Goal: Task Accomplishment & Management: Use online tool/utility

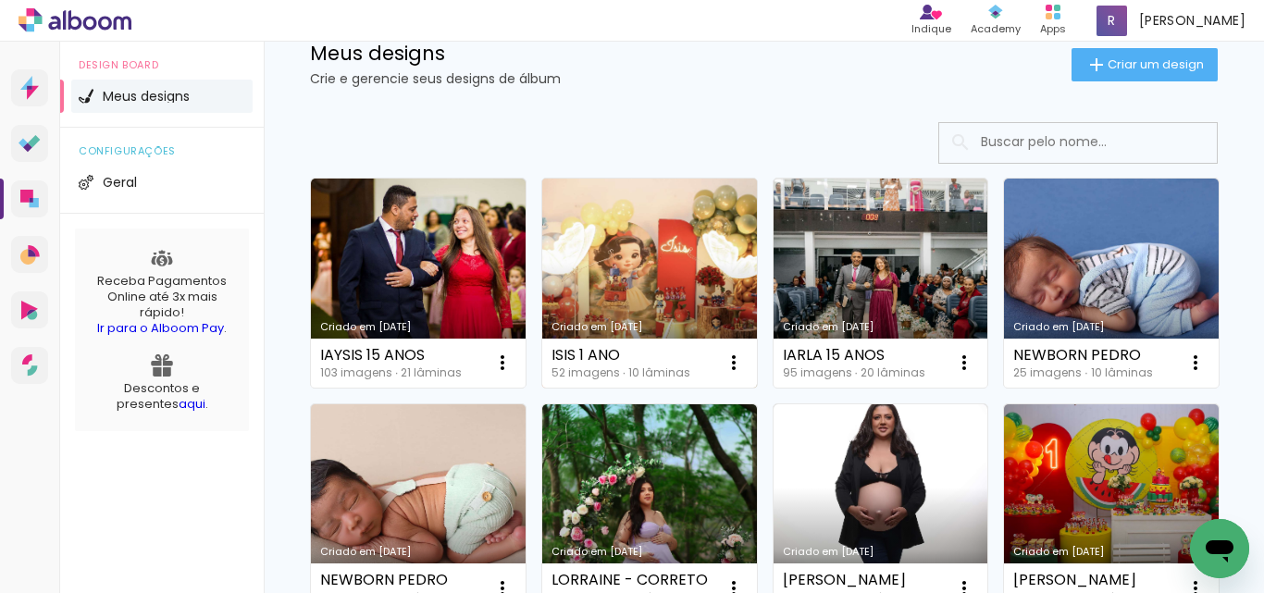
scroll to position [93, 0]
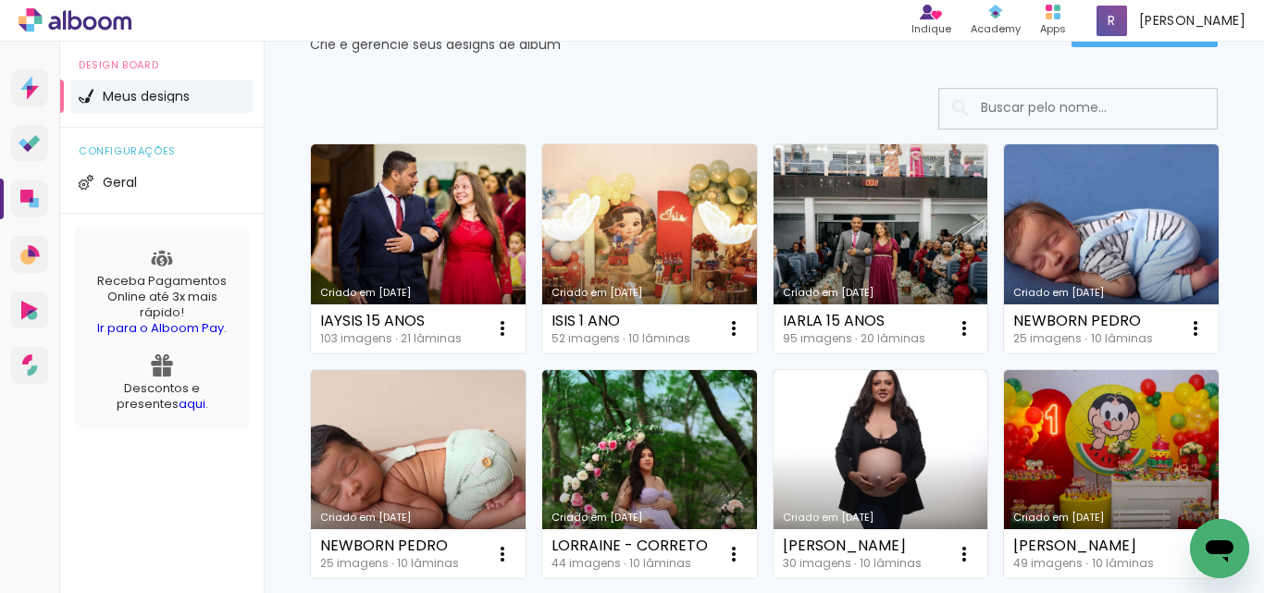
click at [660, 230] on link "Criado em [DATE]" at bounding box center [649, 248] width 215 height 209
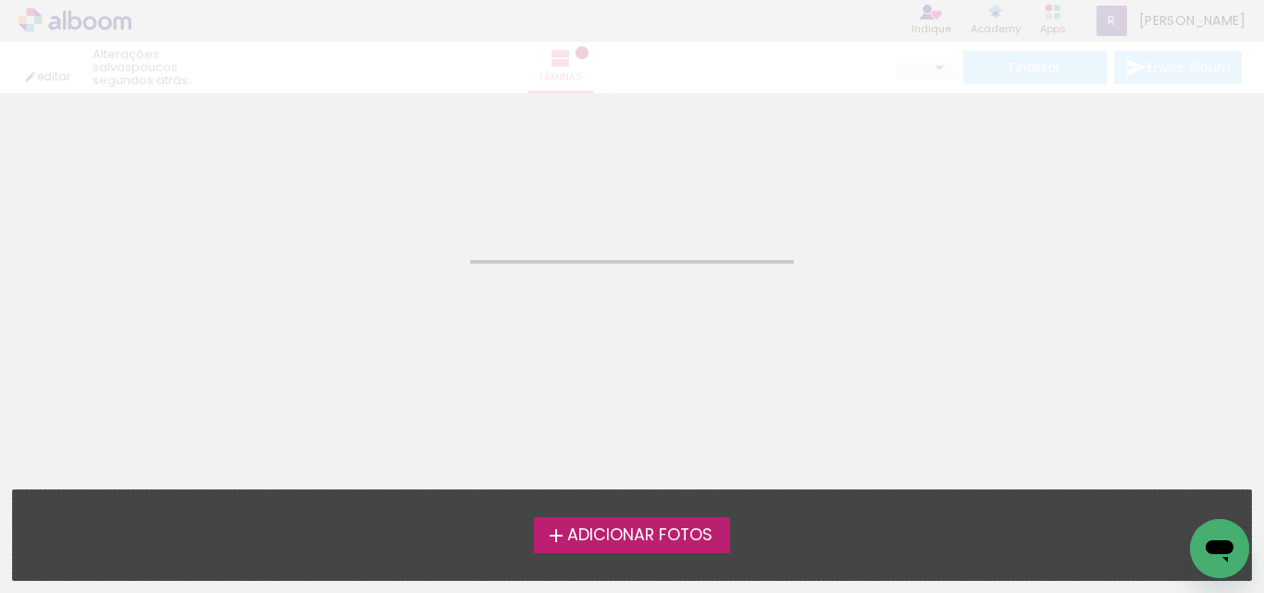
click at [658, 232] on neon-animated-pages "Confirmar Cancelar" at bounding box center [632, 343] width 1264 height 500
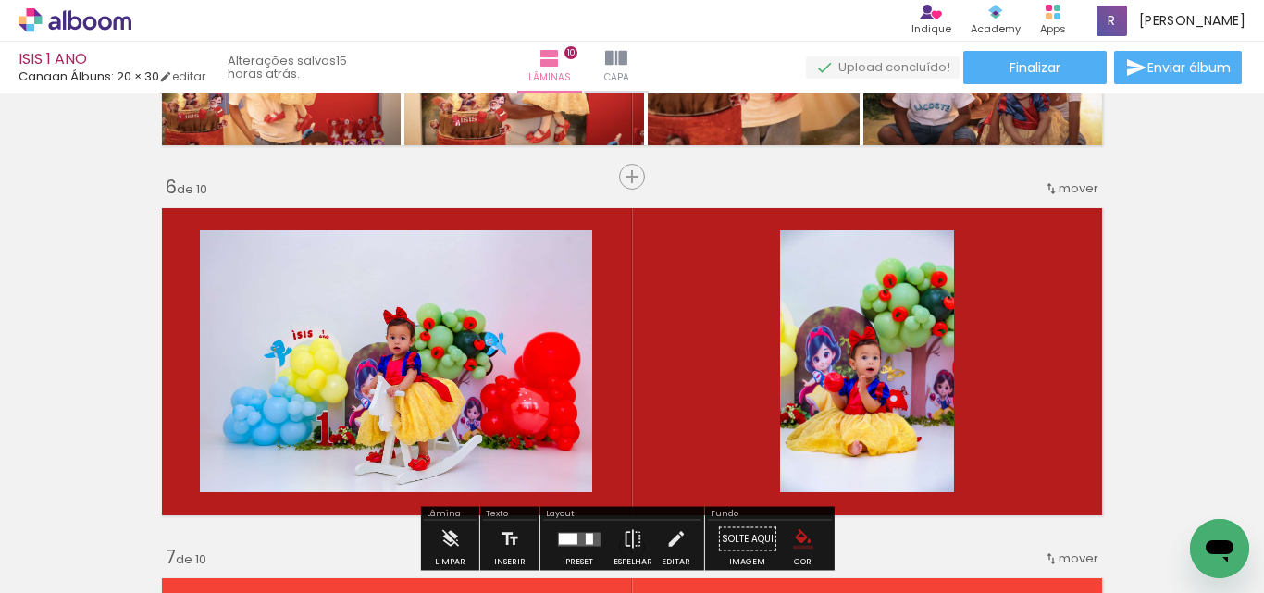
scroll to position [1759, 0]
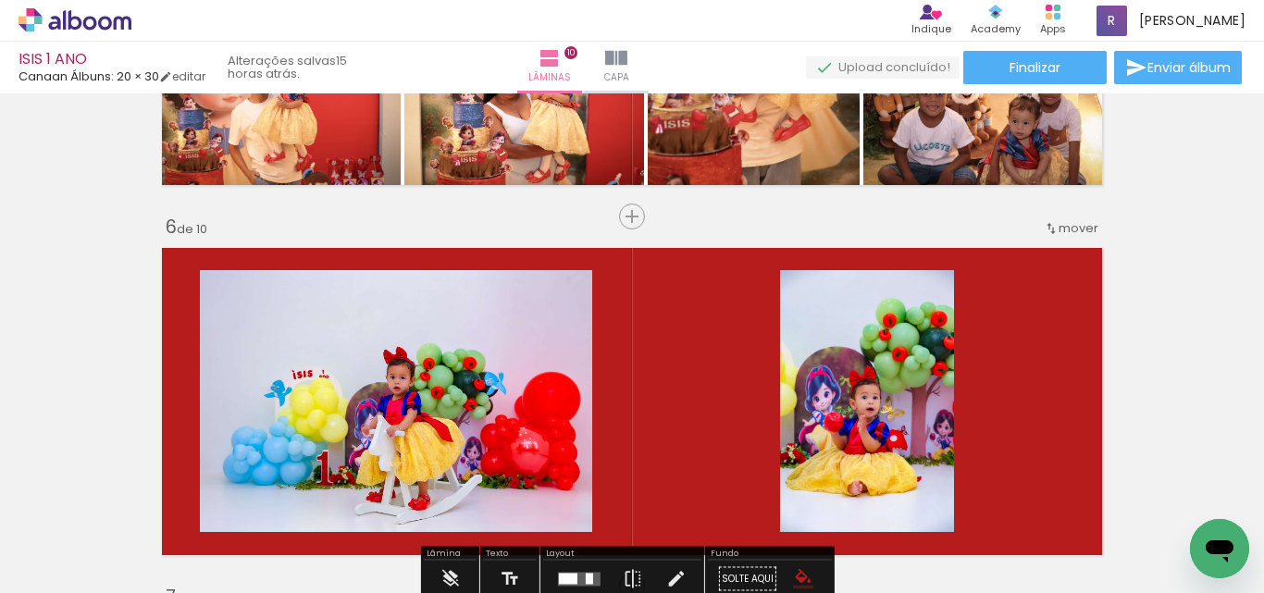
click at [1066, 224] on span "mover" at bounding box center [1079, 228] width 40 height 18
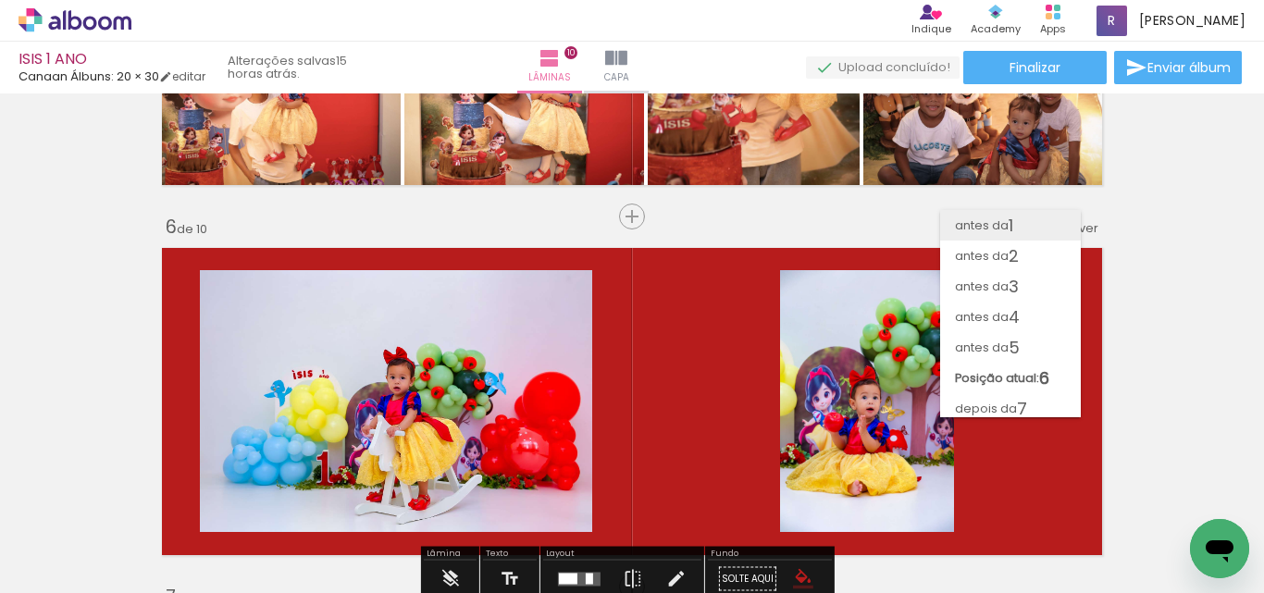
click at [1026, 229] on paper-item "antes da 1" at bounding box center [1010, 225] width 141 height 31
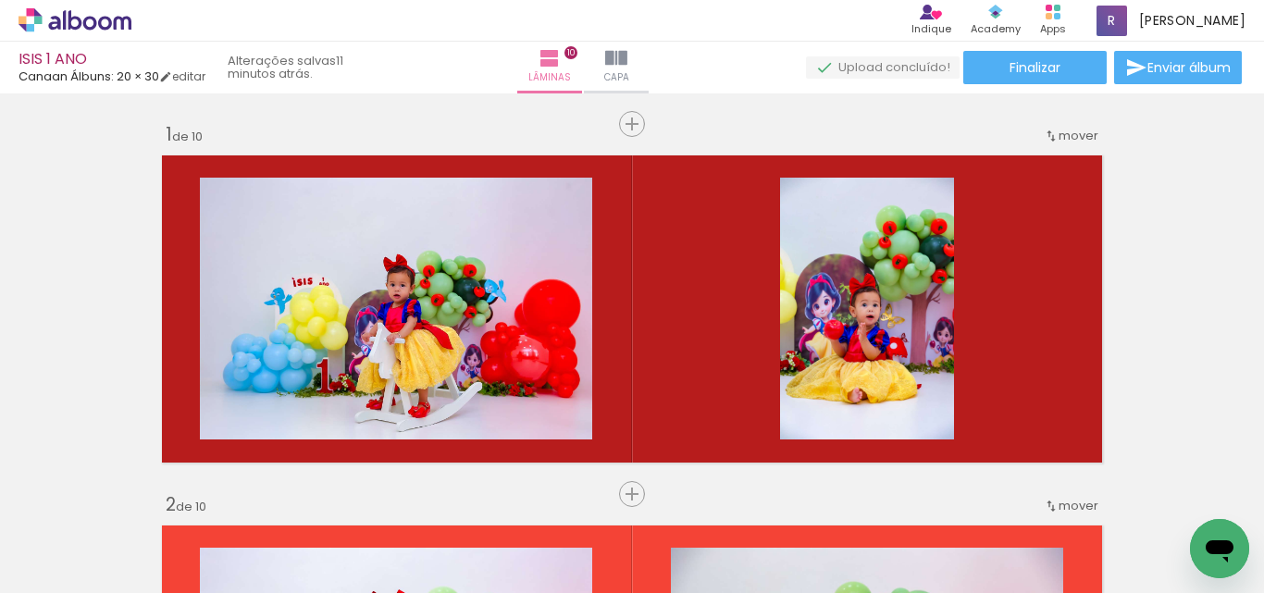
scroll to position [0, 4284]
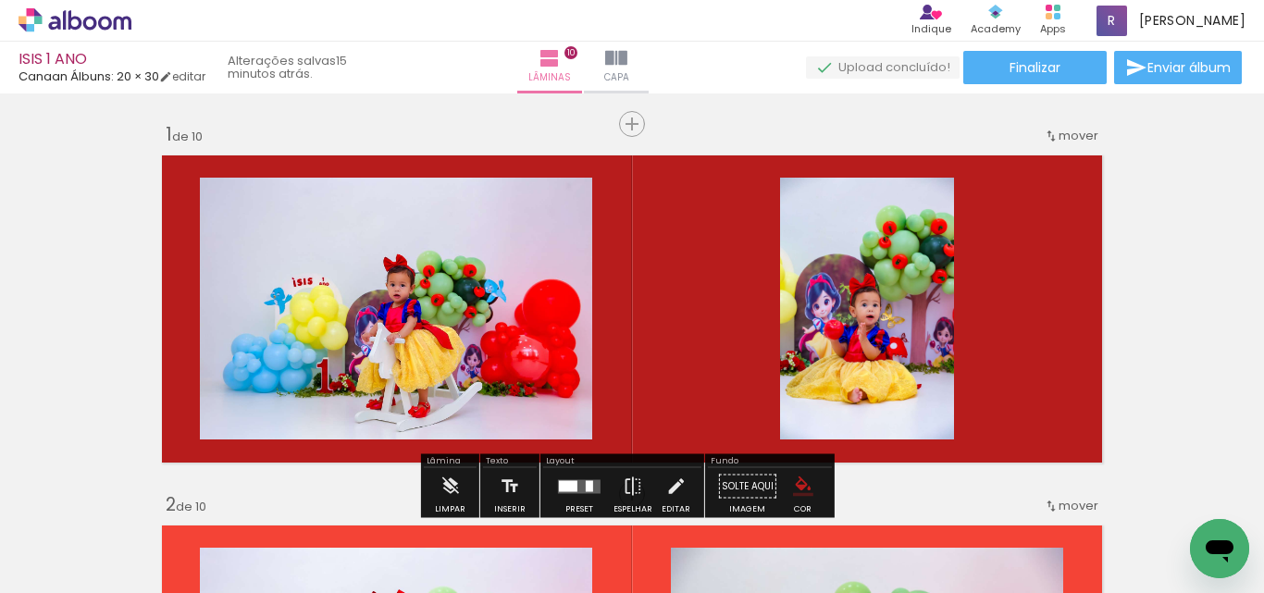
scroll to position [0, 4284]
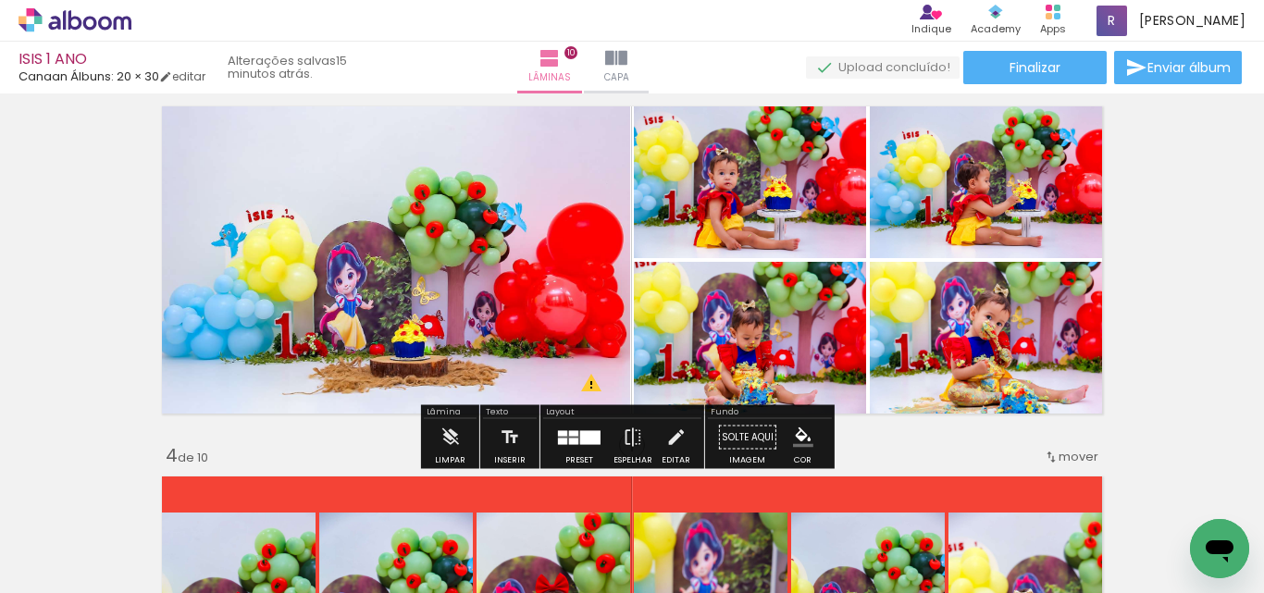
scroll to position [740, 0]
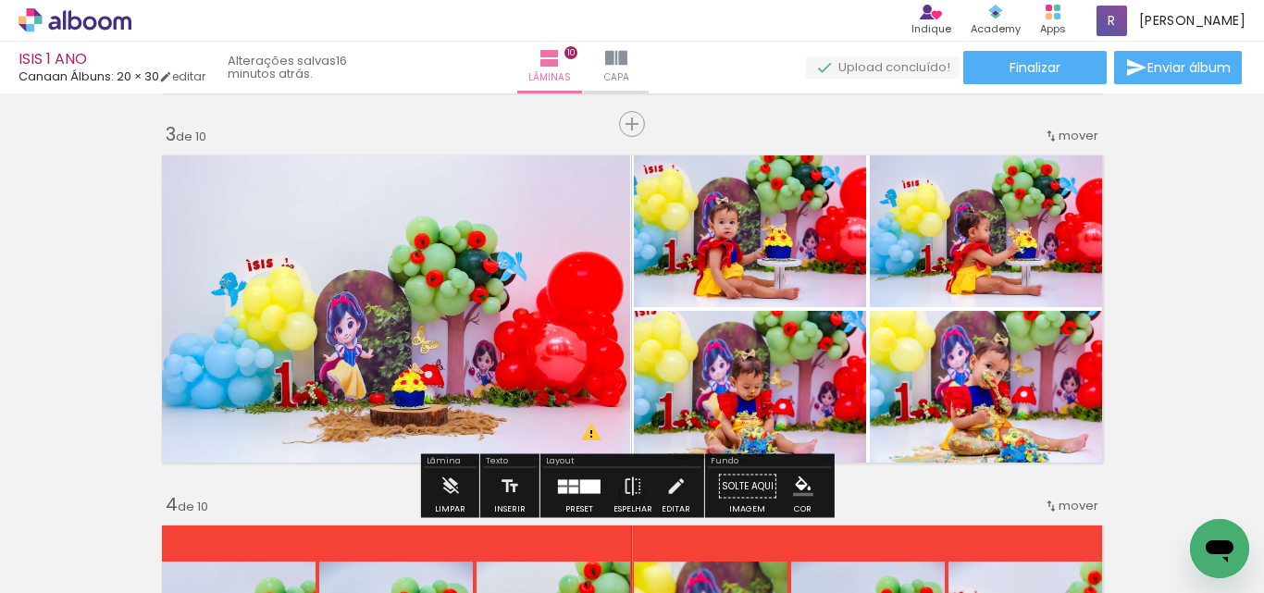
click at [44, 567] on span "Adicionar Fotos" at bounding box center [66, 568] width 56 height 20
click at [0, 0] on input "file" at bounding box center [0, 0] width 0 height 0
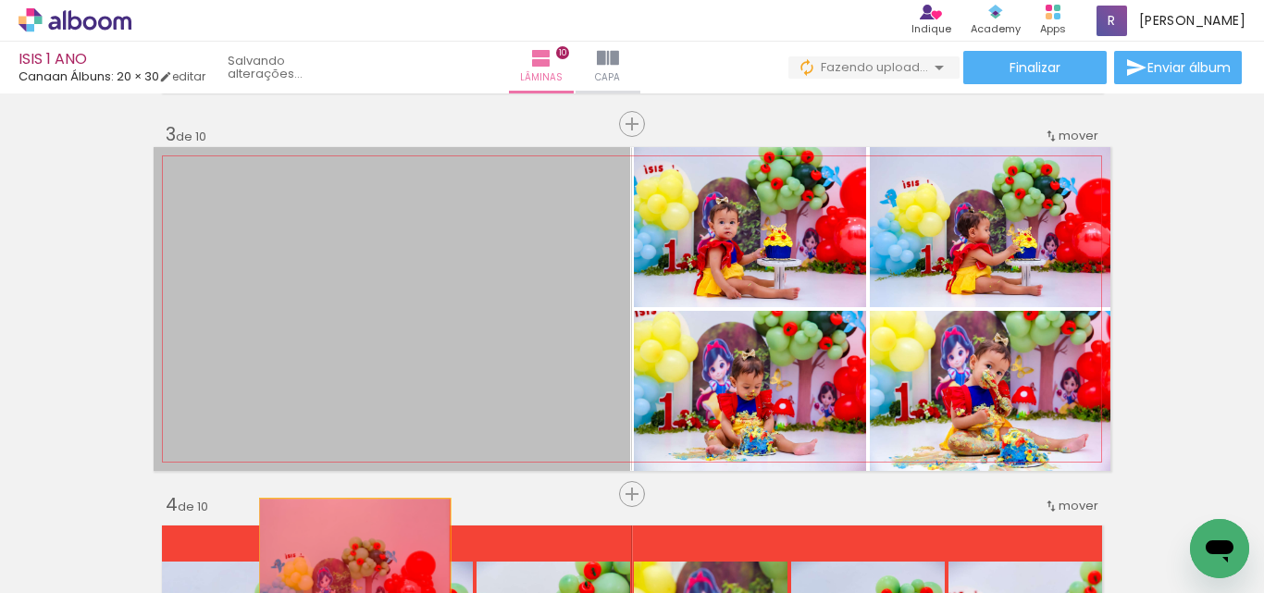
drag, startPoint x: 480, startPoint y: 288, endPoint x: 348, endPoint y: 564, distance: 305.9
click at [348, 564] on quentale-workspace at bounding box center [632, 296] width 1264 height 593
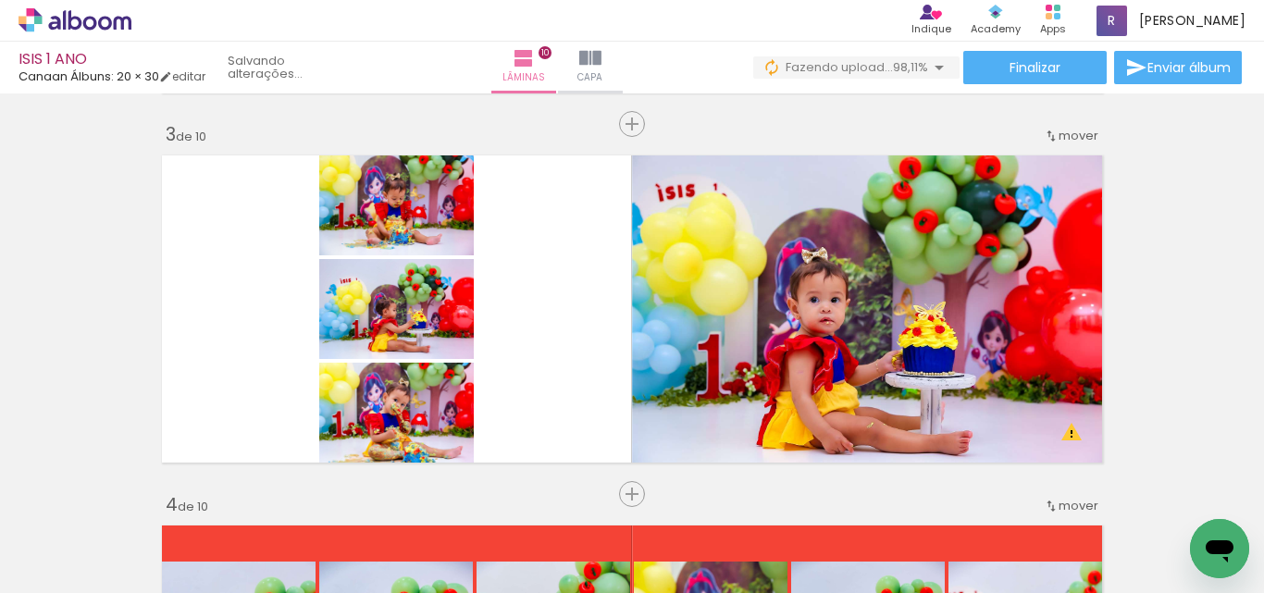
scroll to position [0, 4387]
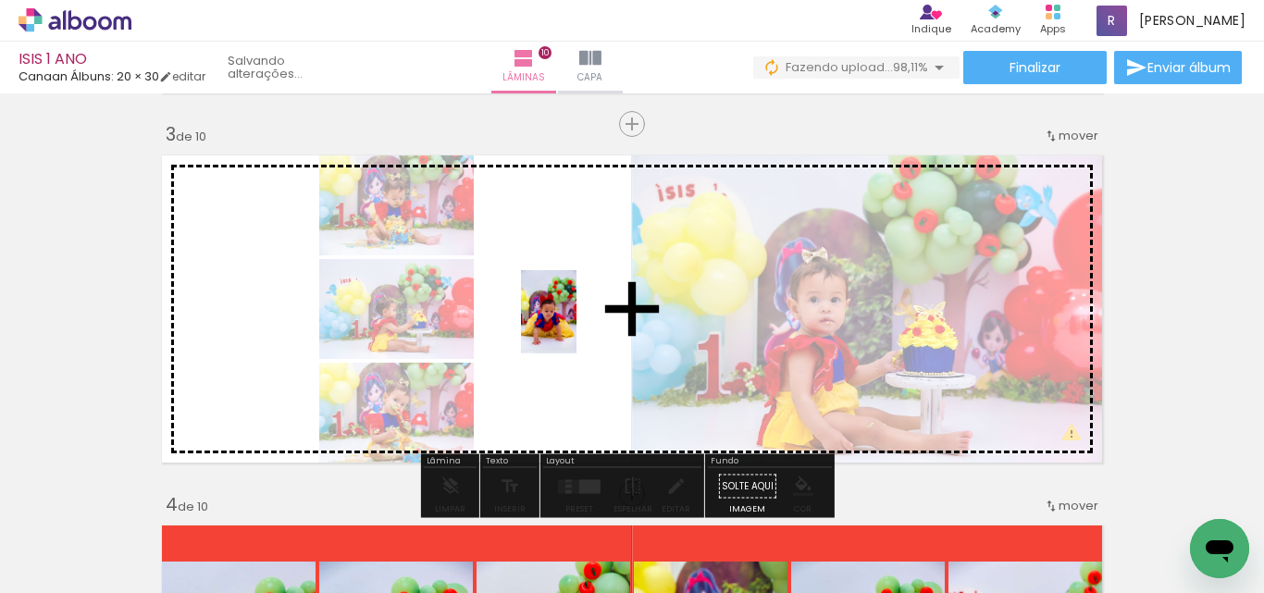
drag, startPoint x: 1181, startPoint y: 521, endPoint x: 597, endPoint y: 347, distance: 609.4
click at [577, 324] on quentale-workspace at bounding box center [632, 296] width 1264 height 593
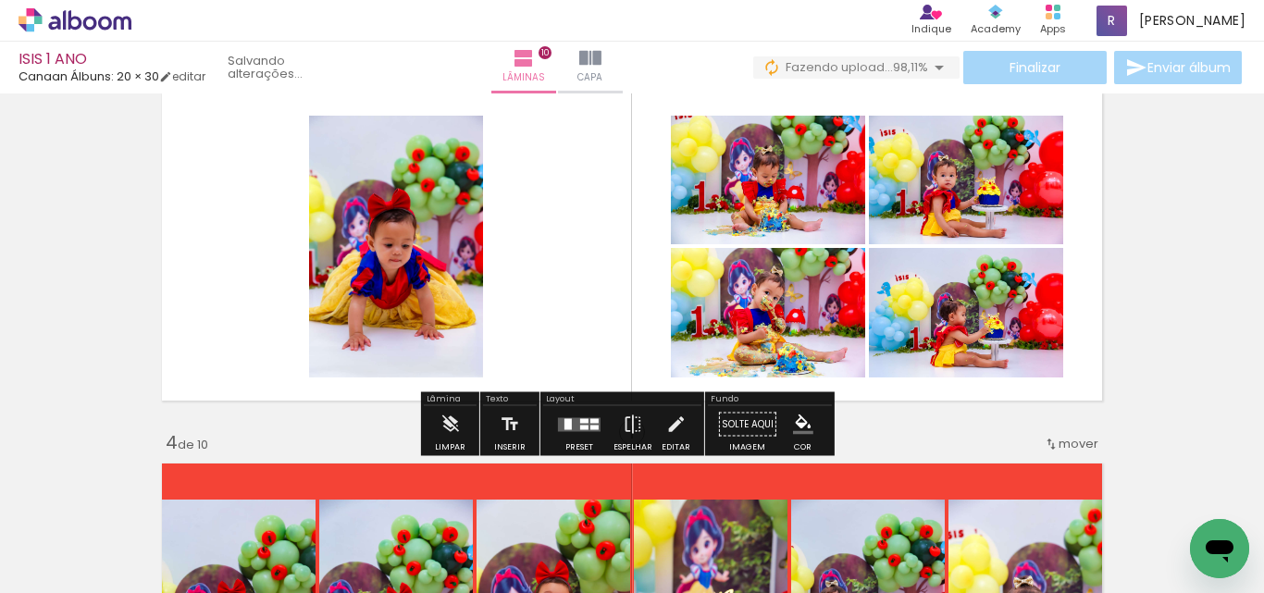
scroll to position [833, 0]
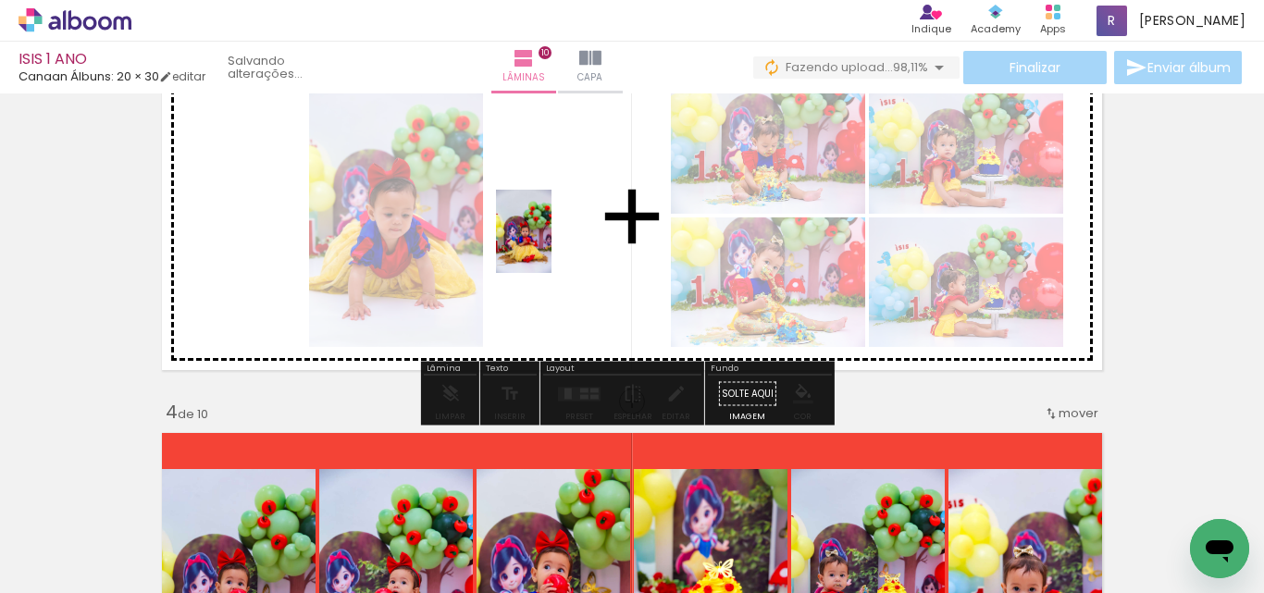
drag, startPoint x: 998, startPoint y: 549, endPoint x: 699, endPoint y: 379, distance: 344.1
click at [553, 248] on quentale-workspace at bounding box center [632, 296] width 1264 height 593
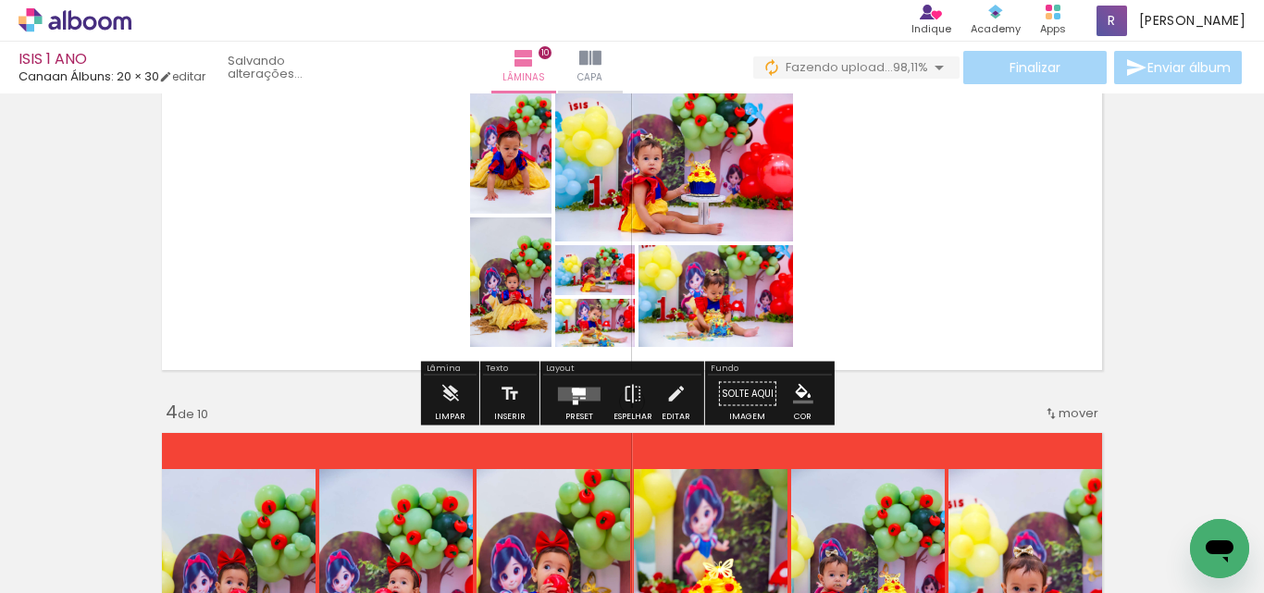
click at [567, 397] on quentale-layouter at bounding box center [579, 394] width 43 height 14
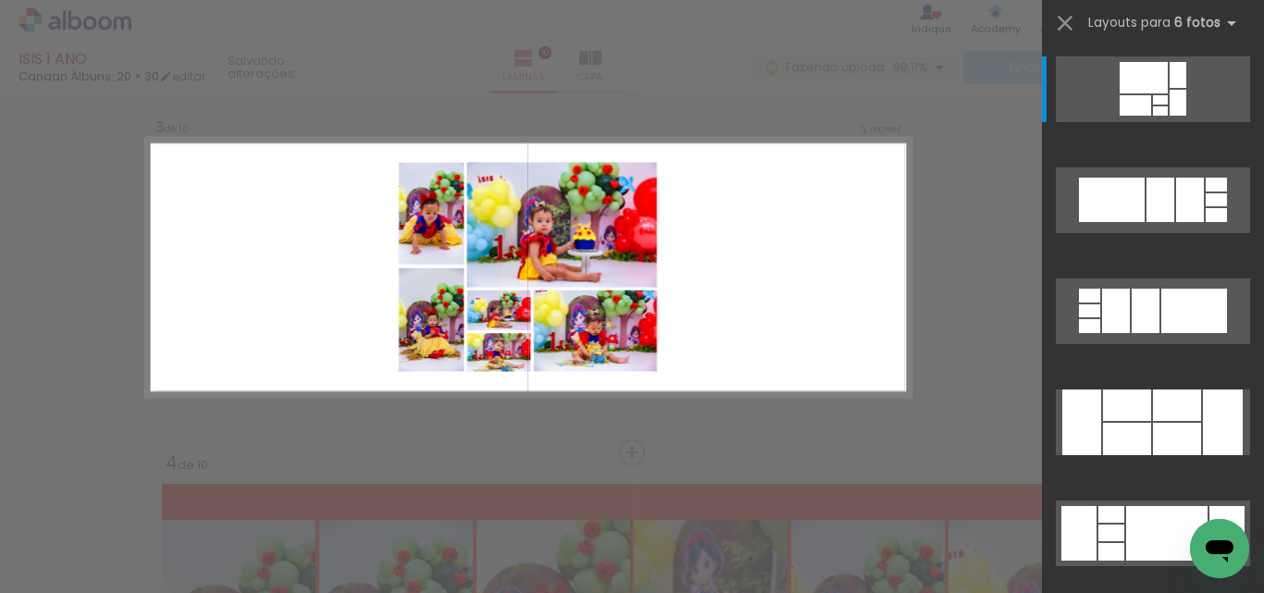
scroll to position [765, 0]
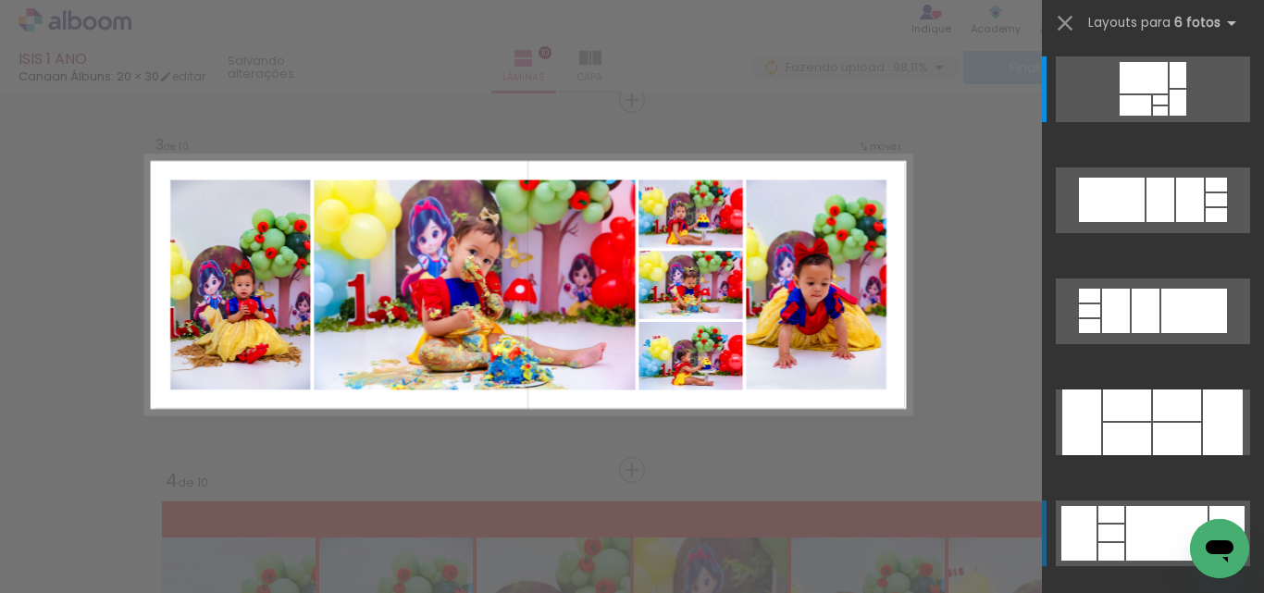
click at [1158, 541] on div at bounding box center [1166, 533] width 81 height 55
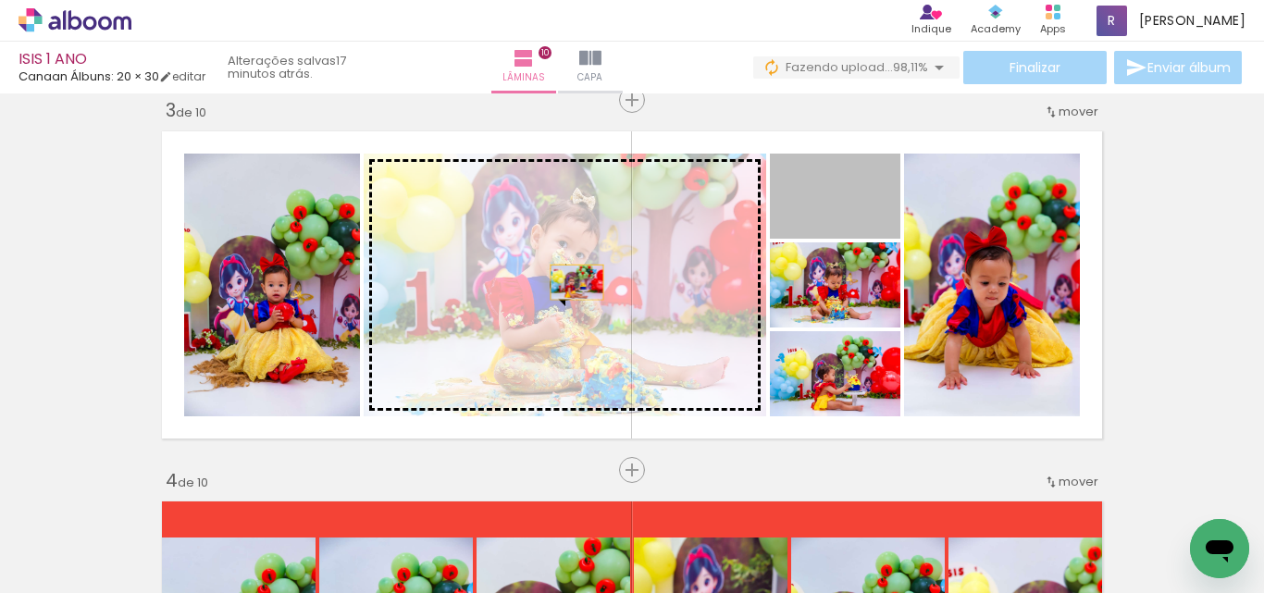
drag, startPoint x: 849, startPoint y: 208, endPoint x: 618, endPoint y: 326, distance: 258.7
click at [0, 0] on slot at bounding box center [0, 0] width 0 height 0
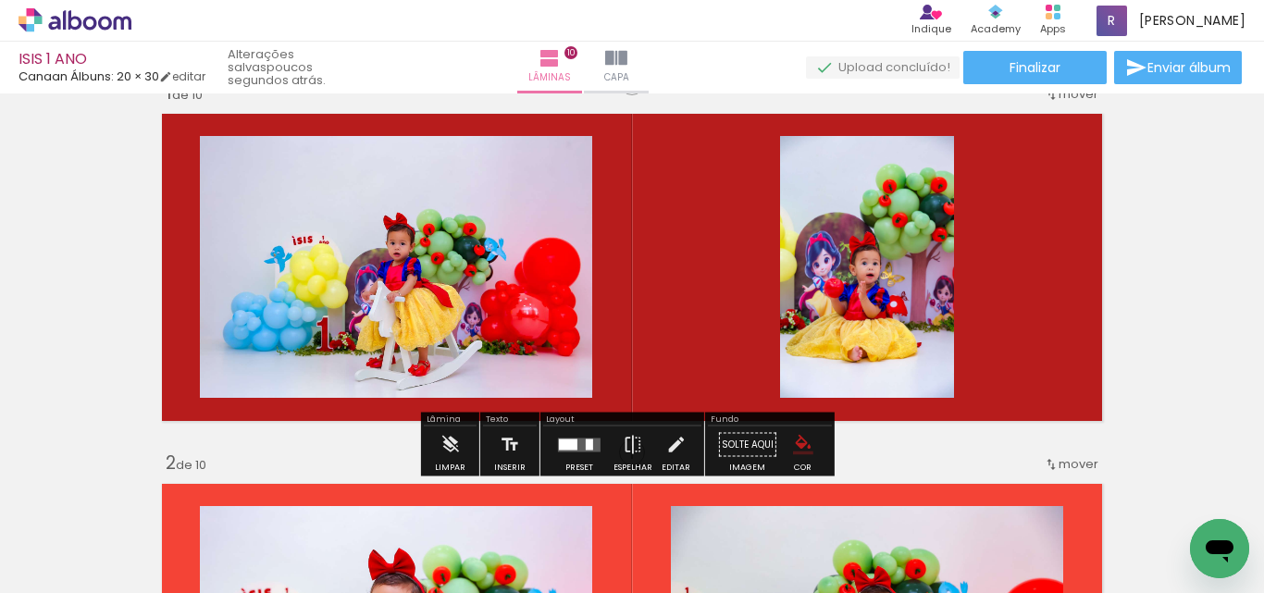
scroll to position [93, 0]
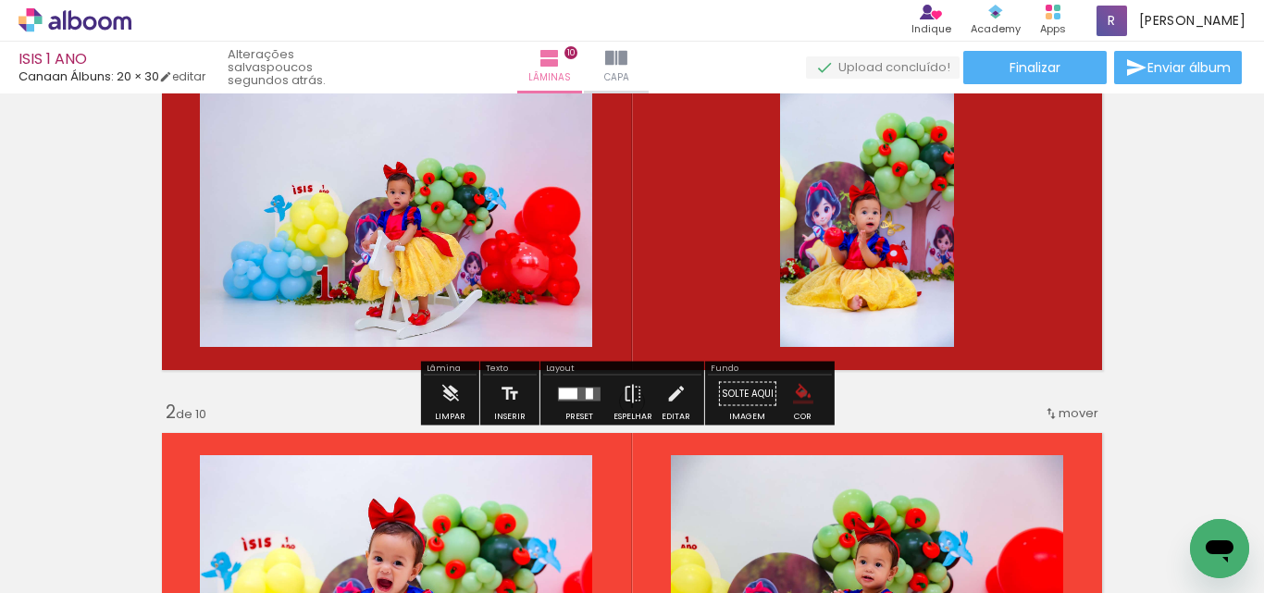
click at [797, 393] on iron-icon "color picker" at bounding box center [803, 394] width 20 height 20
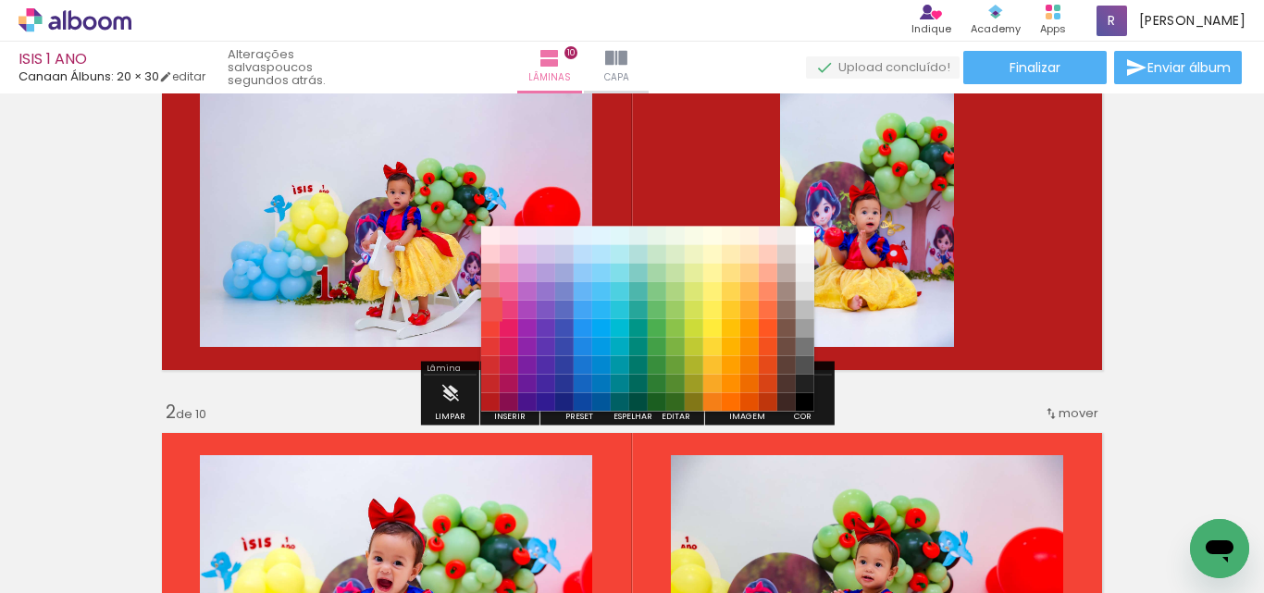
click at [490, 311] on paper-item "#ef5350" at bounding box center [490, 310] width 19 height 19
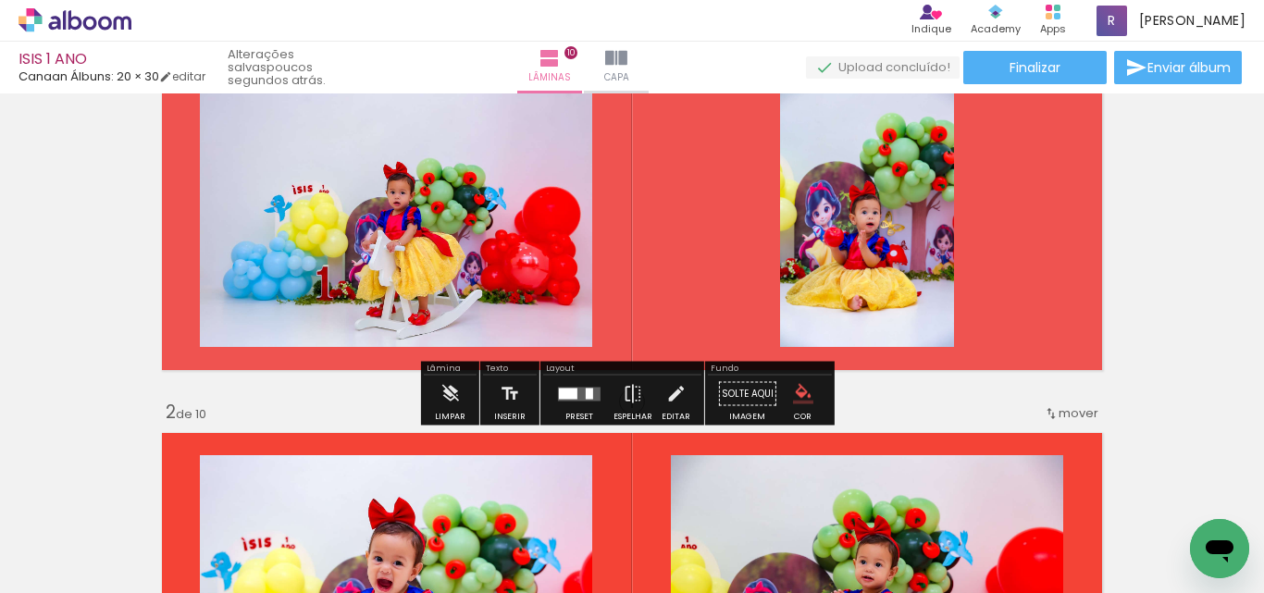
click at [793, 402] on iron-icon "color picker" at bounding box center [803, 394] width 20 height 20
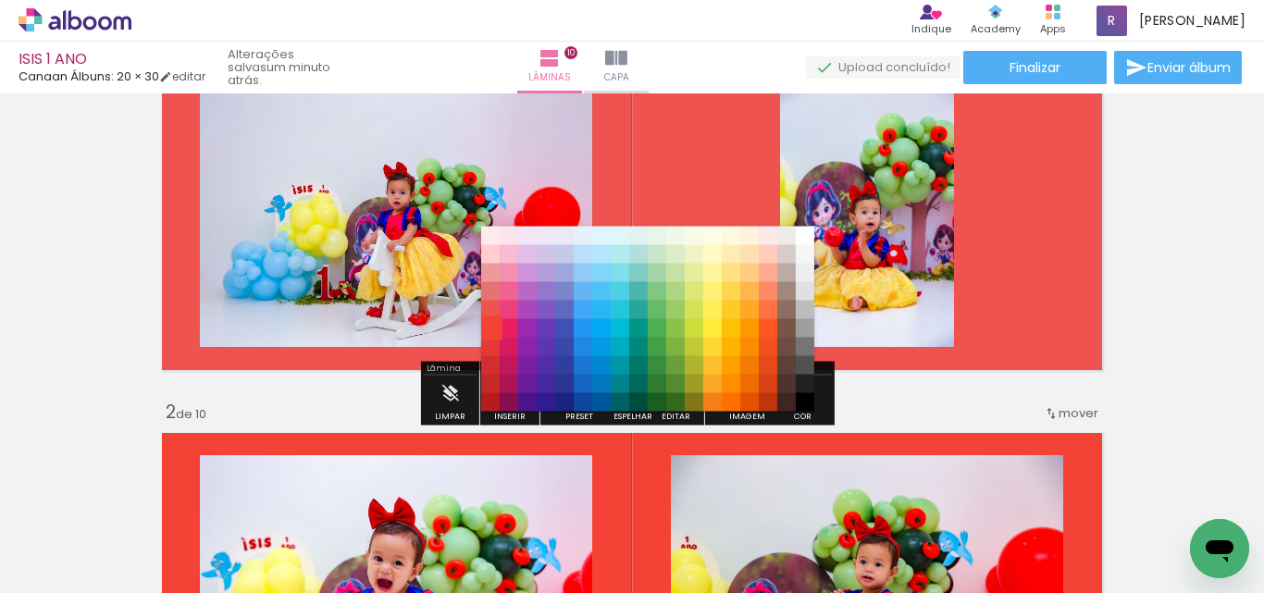
click at [491, 330] on paper-item "#f44336" at bounding box center [490, 328] width 19 height 19
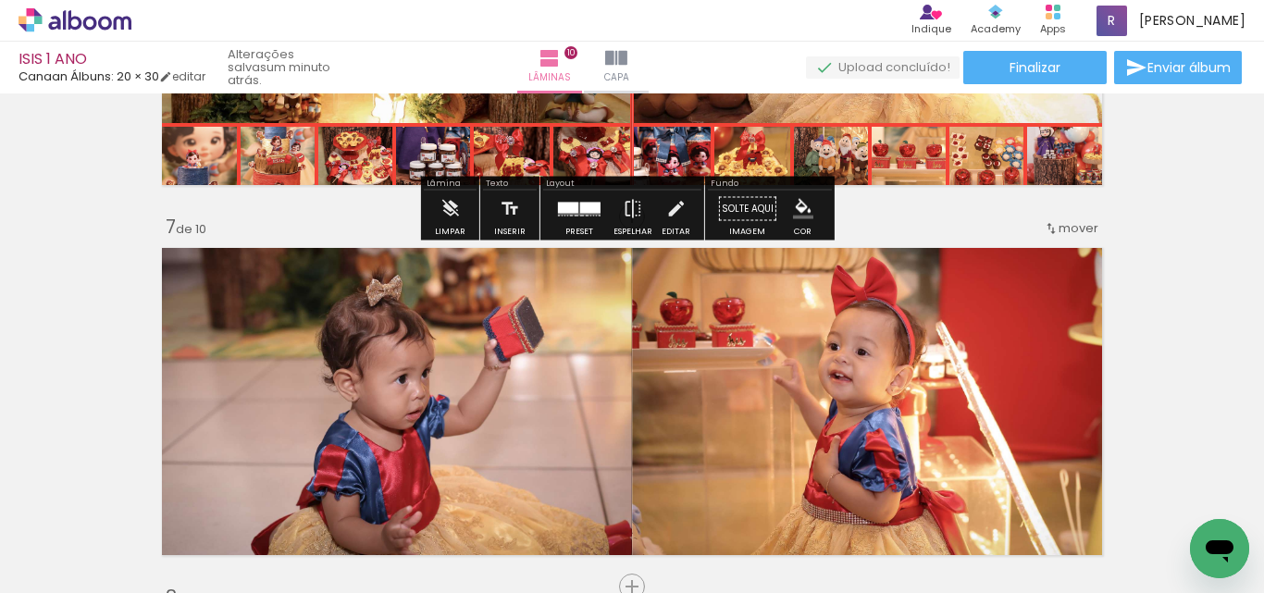
scroll to position [2183, 0]
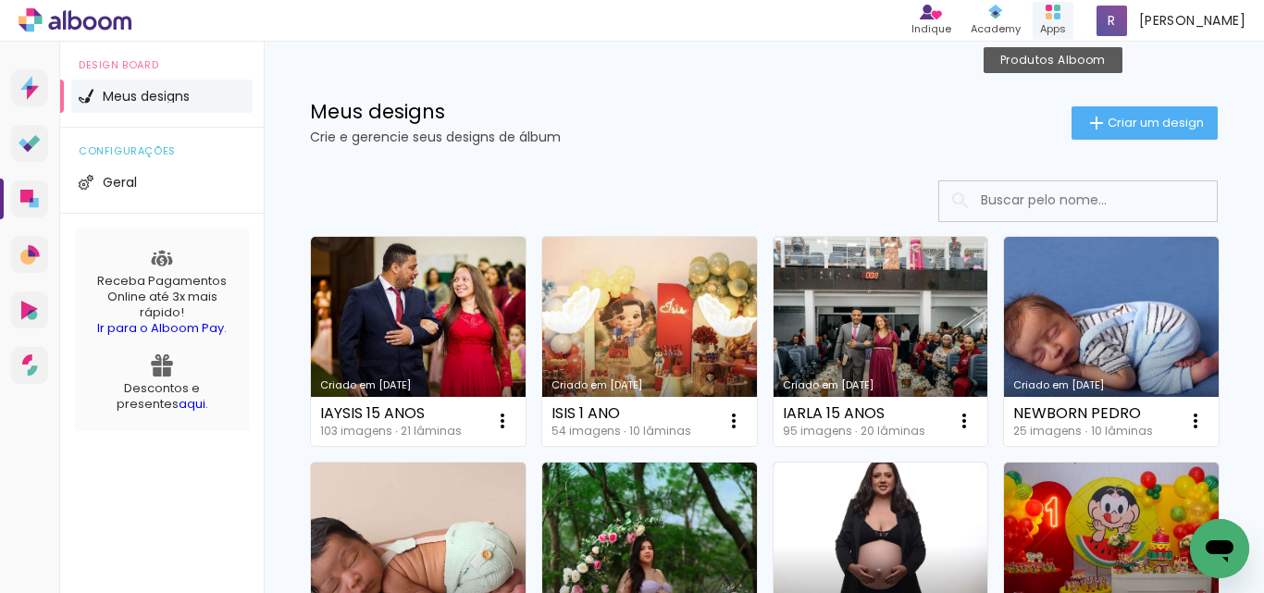
click at [1061, 14] on rect at bounding box center [1057, 16] width 6 height 6
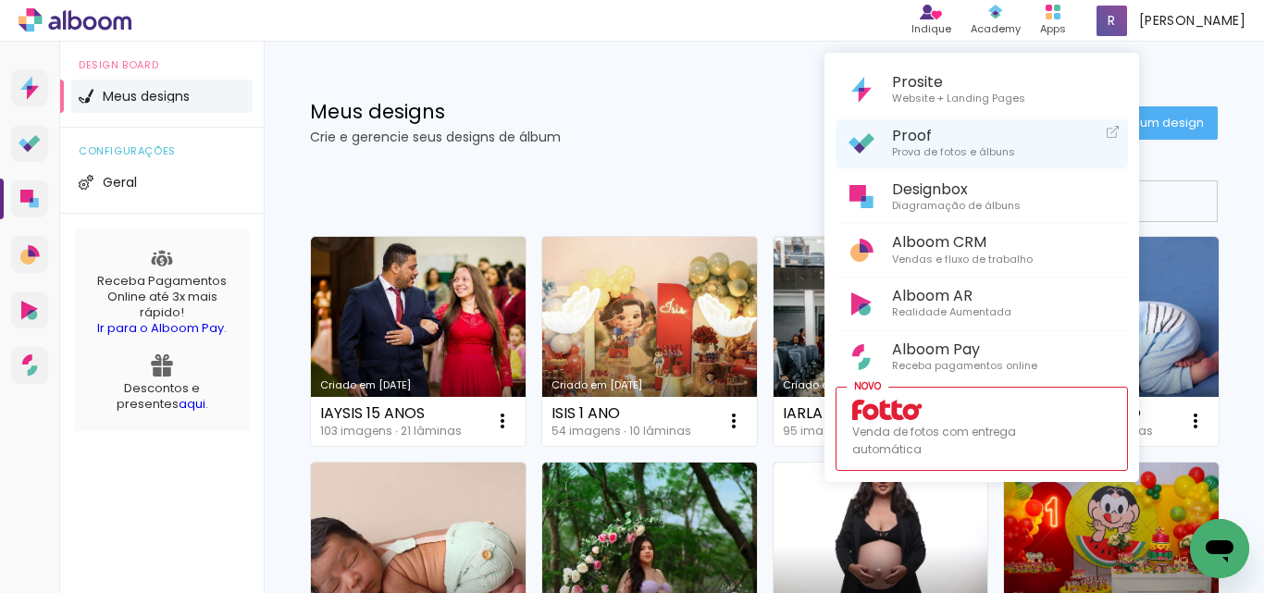
click at [931, 147] on span "Prova de fotos e álbuns" at bounding box center [953, 152] width 123 height 17
click at [915, 131] on span "Proof" at bounding box center [953, 136] width 123 height 18
click at [956, 139] on span "Proof" at bounding box center [953, 136] width 123 height 18
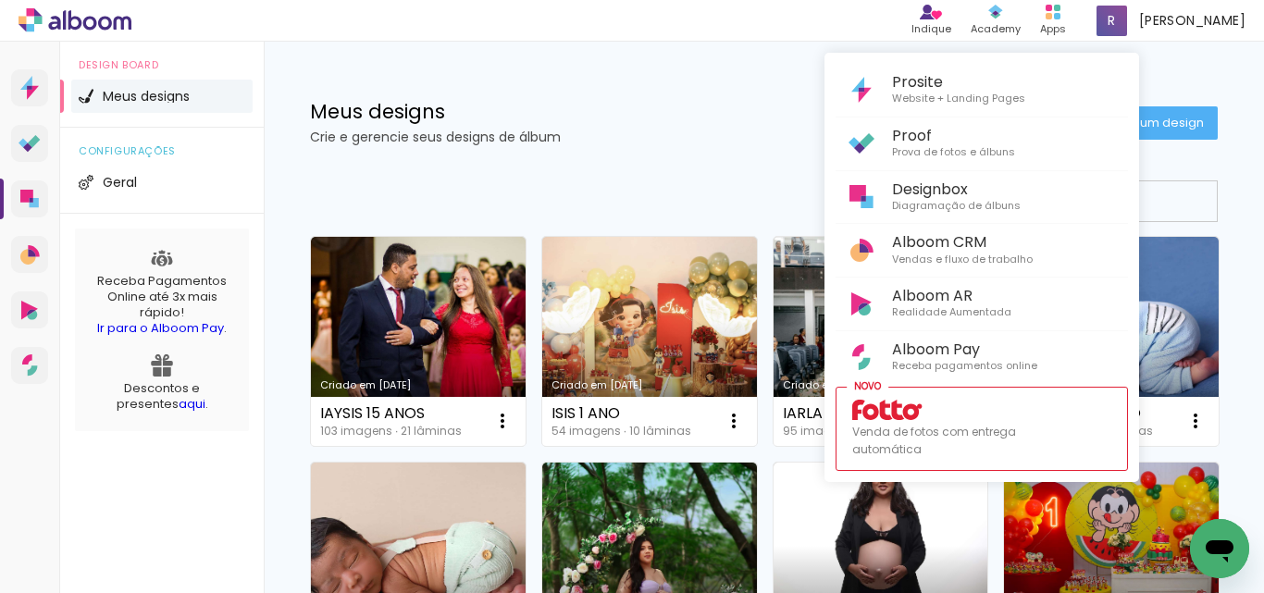
click at [654, 118] on div at bounding box center [632, 296] width 1264 height 593
